Goal: Find specific page/section: Find specific page/section

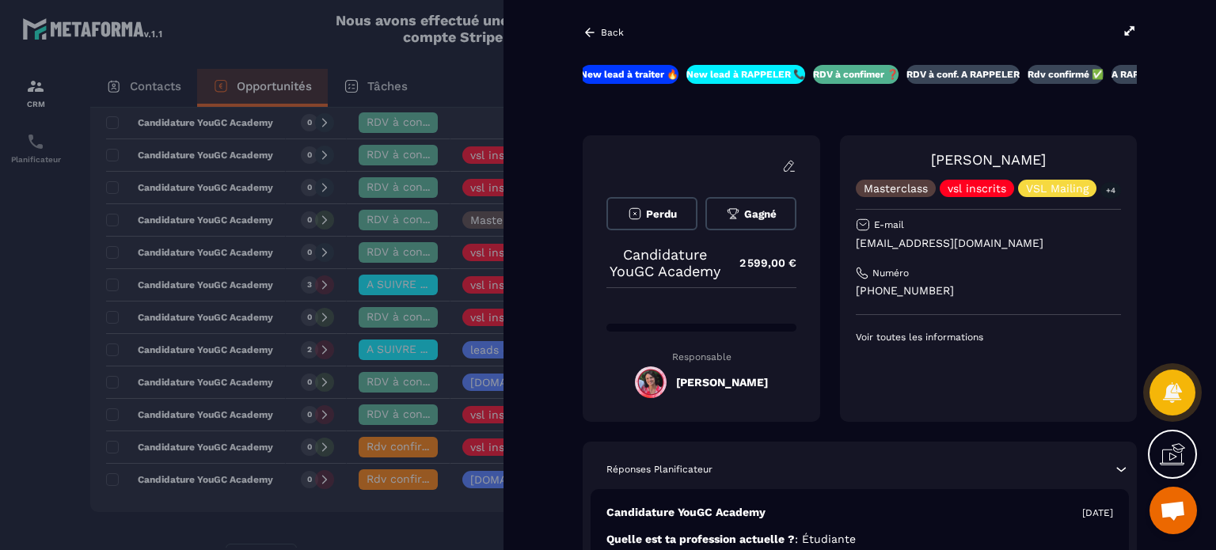
click at [609, 36] on p "Back" at bounding box center [612, 32] width 23 height 11
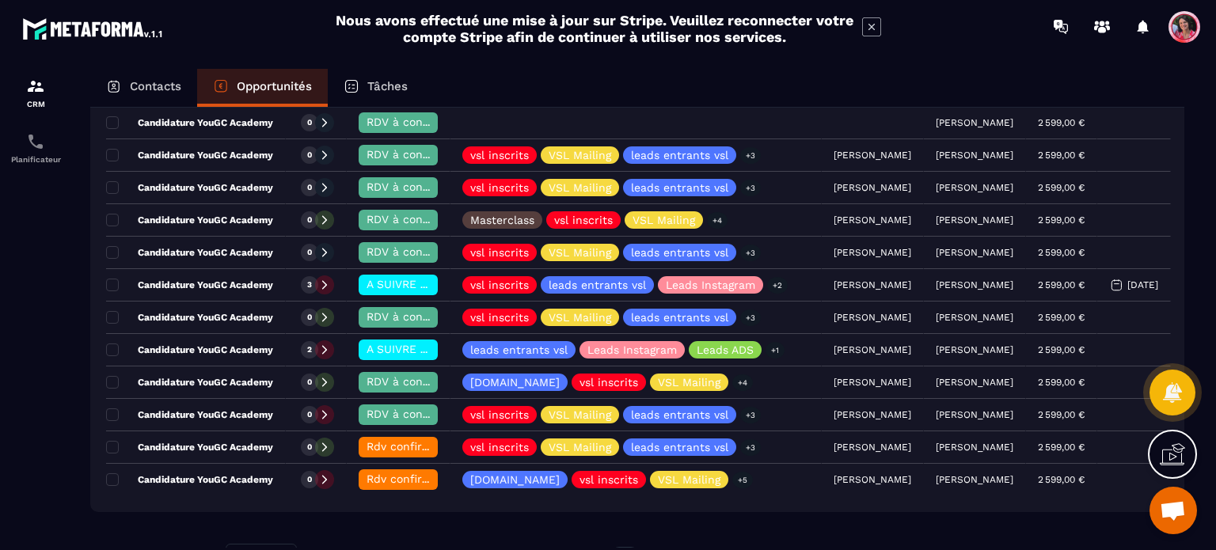
click at [1175, 514] on span "Ouvrir le chat" at bounding box center [1173, 512] width 26 height 22
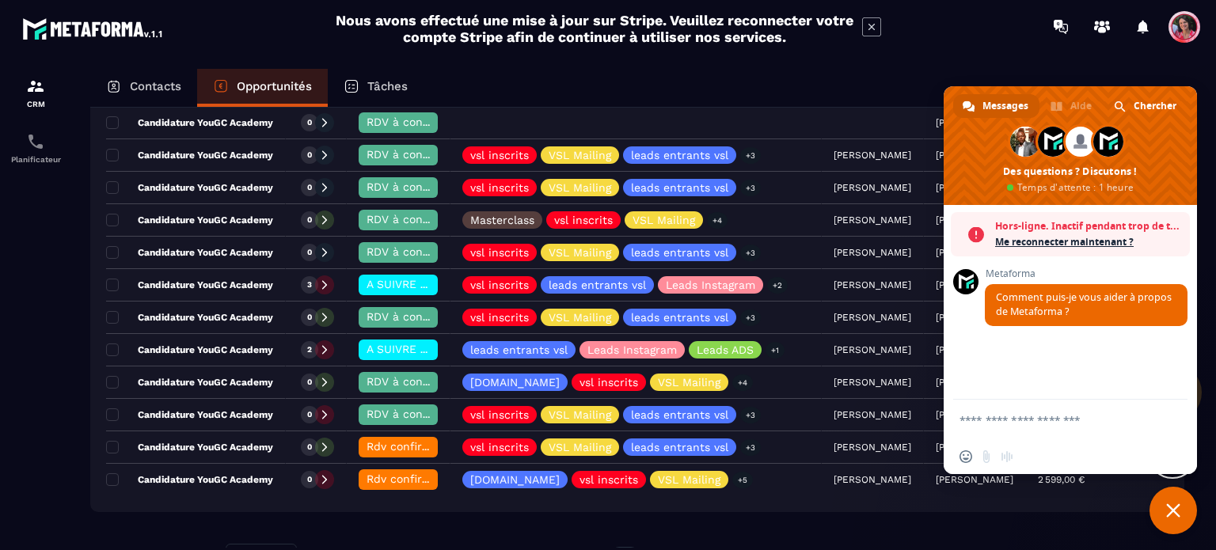
click at [1177, 515] on span "Fermer le chat" at bounding box center [1173, 510] width 14 height 14
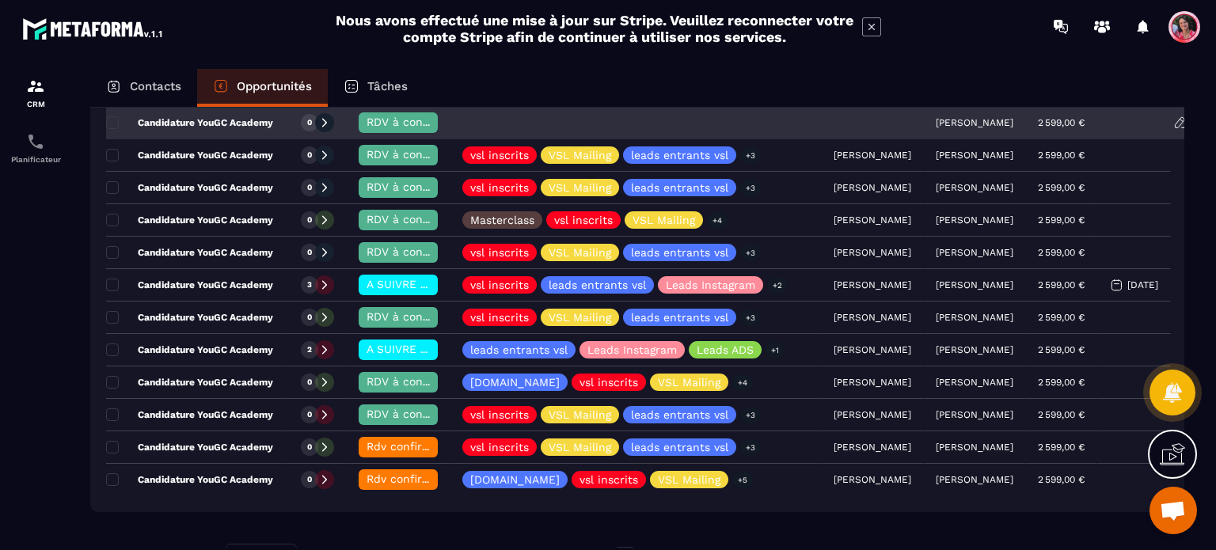
click at [420, 123] on span "RDV à confimer ❓" at bounding box center [417, 122] width 102 height 13
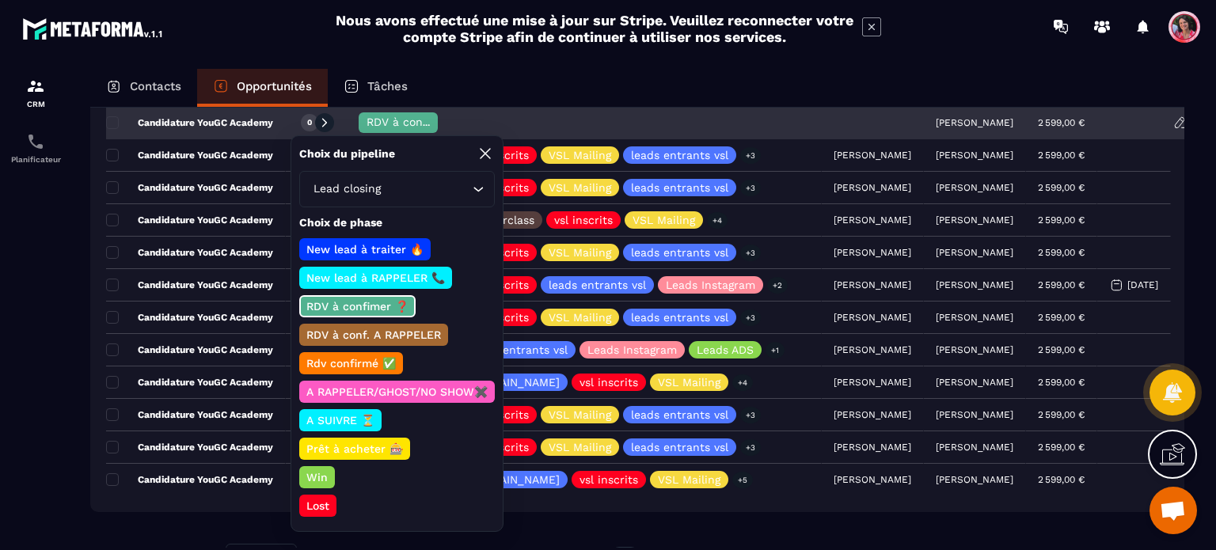
click at [420, 114] on div "RDV à confimer ❓" at bounding box center [398, 122] width 79 height 21
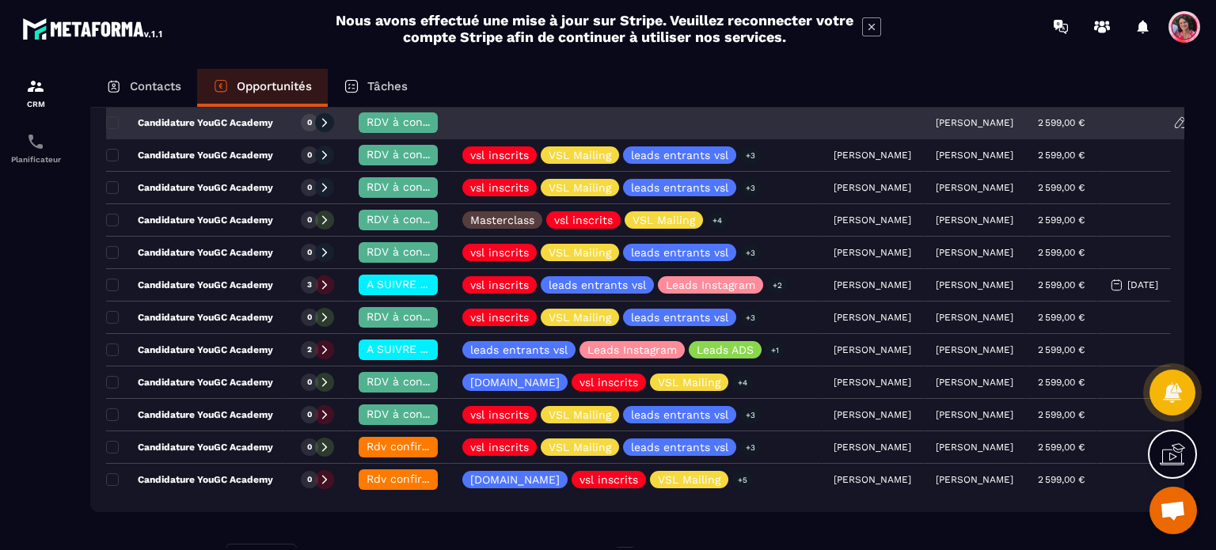
click at [240, 121] on p "Candidature YouGC Academy" at bounding box center [189, 122] width 167 height 13
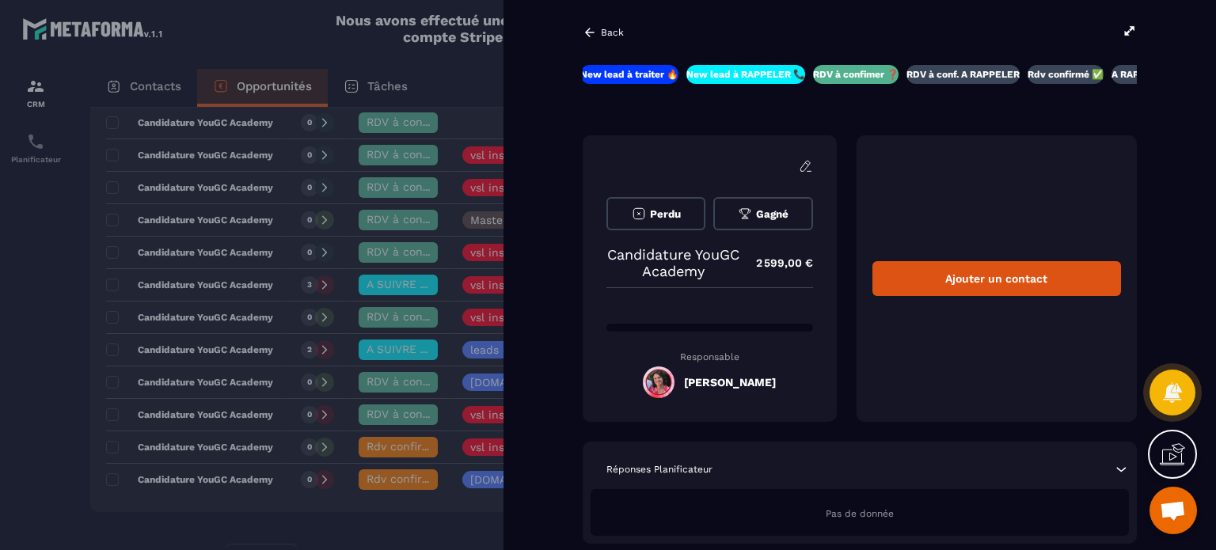
click at [602, 27] on p "Back" at bounding box center [612, 32] width 23 height 11
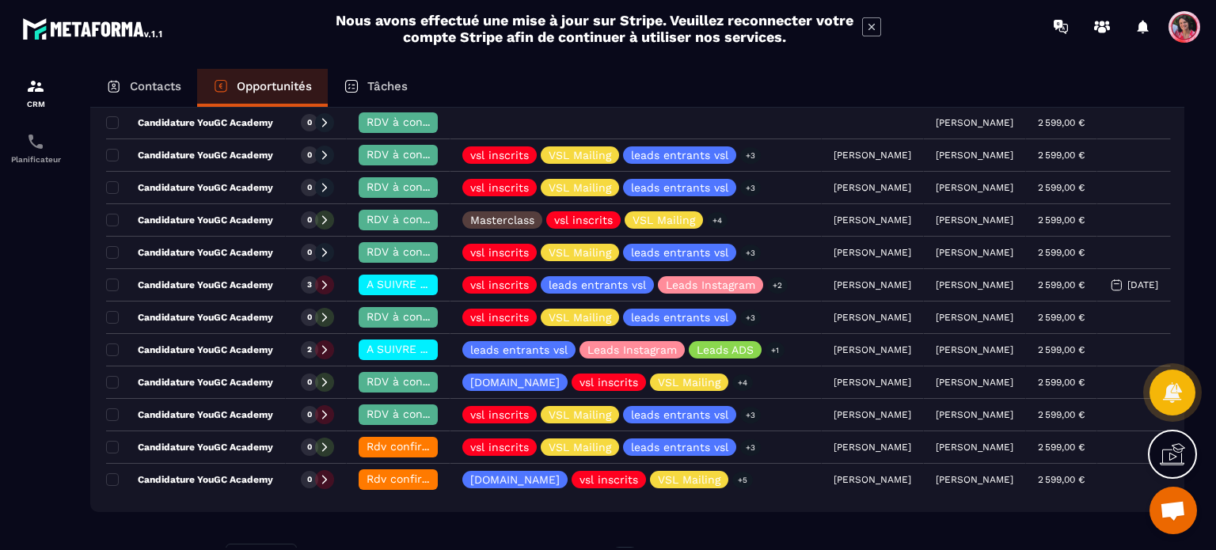
drag, startPoint x: 139, startPoint y: 78, endPoint x: 155, endPoint y: 85, distance: 18.1
click at [139, 79] on p "Contacts" at bounding box center [155, 86] width 51 height 14
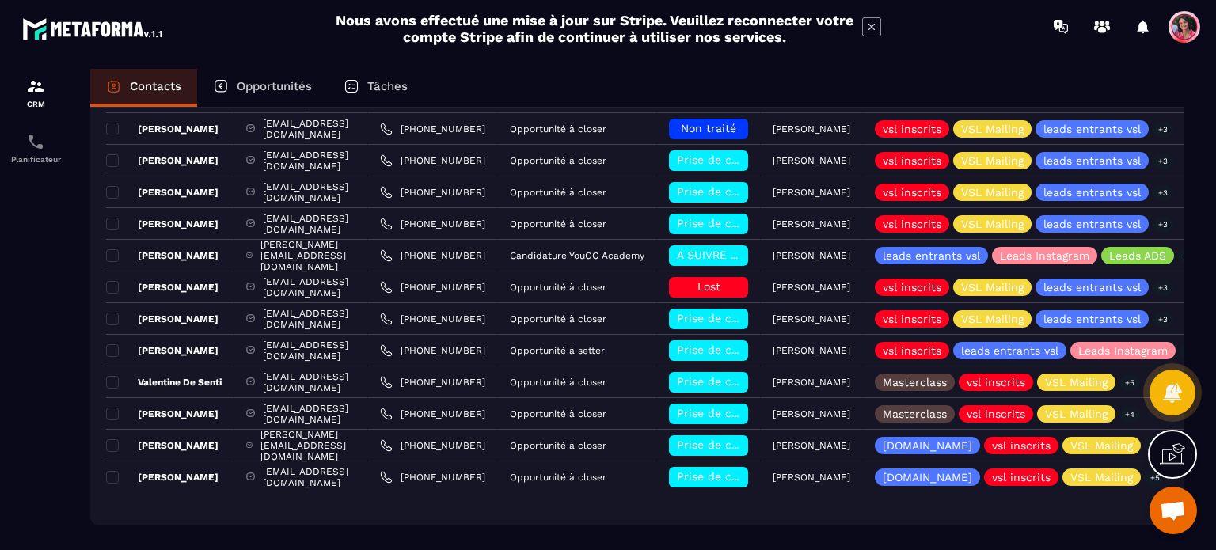
scroll to position [158, 0]
